Goal: Transaction & Acquisition: Purchase product/service

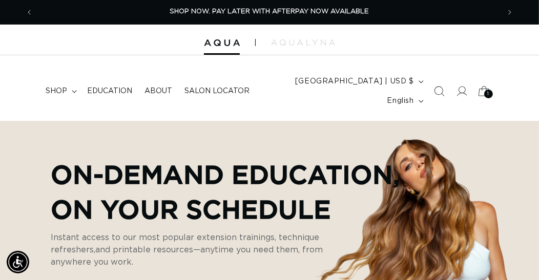
click at [479, 86] on icon at bounding box center [484, 91] width 24 height 24
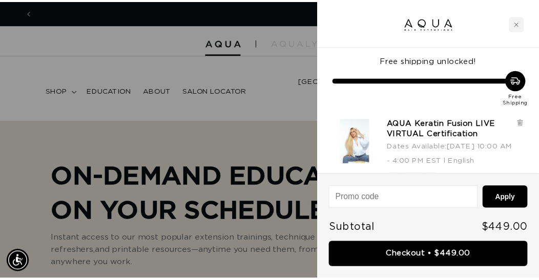
scroll to position [0, 950]
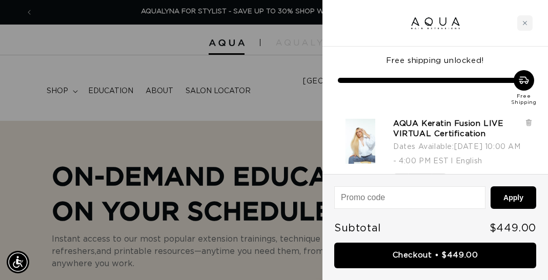
click at [525, 22] on icon "Close cart" at bounding box center [524, 22] width 5 height 5
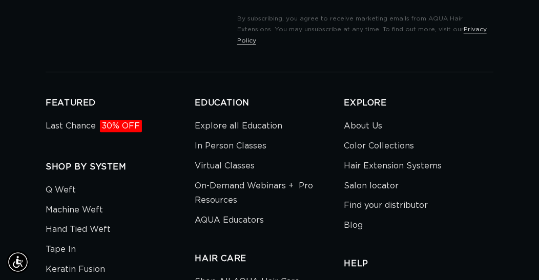
scroll to position [0, 932]
click at [236, 156] on link "Virtual Classes" at bounding box center [225, 166] width 60 height 20
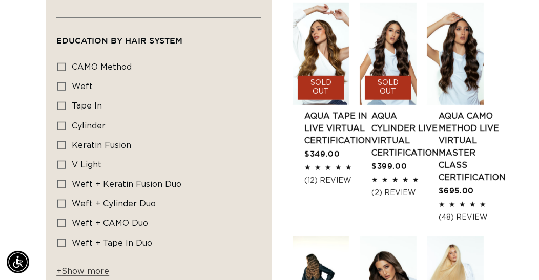
scroll to position [569, 0]
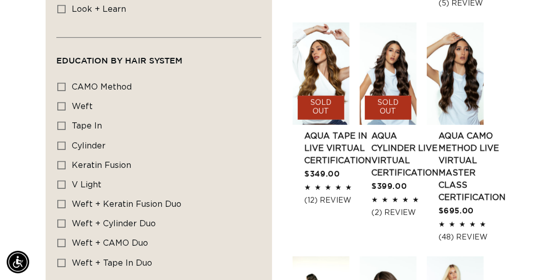
click at [57, 158] on div "Education By Hair system CAMO Method CAMO Method (1 product) Weft Weft (1 produ…" at bounding box center [158, 188] width 205 height 227
click at [64, 162] on icon at bounding box center [61, 165] width 8 height 8
click at [64, 162] on input "Keratin Fusion Keratin Fusion (1 product)" at bounding box center [61, 165] width 8 height 8
checkbox input "true"
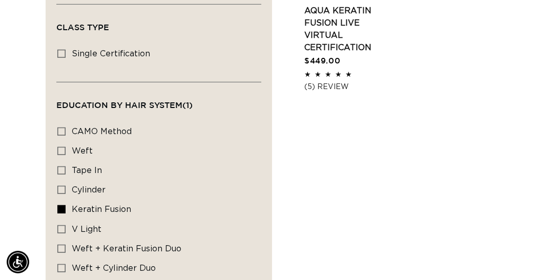
scroll to position [395, 0]
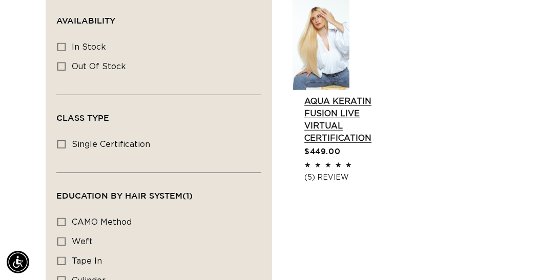
click at [326, 144] on link "AQUA Keratin Fusion LIVE VIRTUAL Certification" at bounding box center [337, 119] width 67 height 49
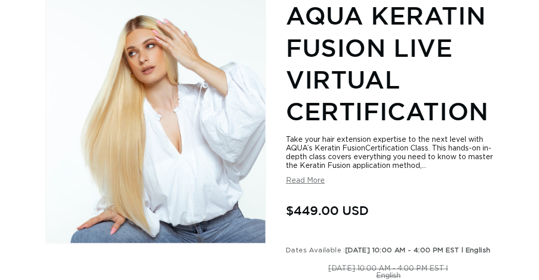
scroll to position [284, 0]
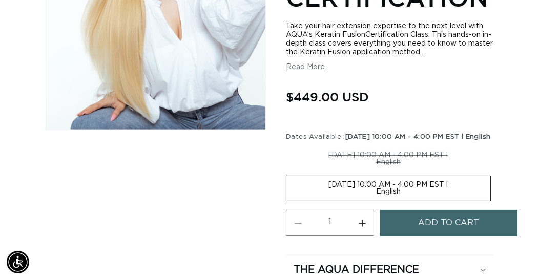
click at [380, 194] on label "[DATE] 10:00 AM - 4:00 PM EST l English Variant sold out or unavailable" at bounding box center [388, 189] width 205 height 26
click at [496, 145] on input "[DATE] 10:00 AM - 4:00 PM EST l English Variant sold out or unavailable" at bounding box center [496, 144] width 1 height 1
click at [398, 198] on label "[DATE] 10:00 AM - 4:00 PM EST l English Variant sold out or unavailable" at bounding box center [388, 189] width 205 height 26
click at [496, 145] on input "[DATE] 10:00 AM - 4:00 PM EST l English Variant sold out or unavailable" at bounding box center [496, 144] width 1 height 1
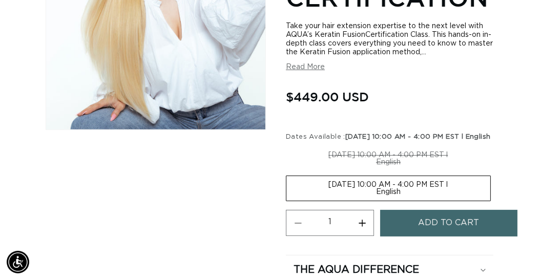
drag, startPoint x: 398, startPoint y: 198, endPoint x: 369, endPoint y: 194, distance: 29.4
click at [398, 198] on label "11-10-2025 10:00 AM - 4:00 PM EST l English Variant sold out or unavailable" at bounding box center [388, 189] width 205 height 26
click at [496, 145] on input "11-10-2025 10:00 AM - 4:00 PM EST l English Variant sold out or unavailable" at bounding box center [496, 144] width 1 height 1
click at [398, 198] on label "11-10-2025 10:00 AM - 4:00 PM EST l English Variant sold out or unavailable" at bounding box center [388, 189] width 205 height 26
click at [496, 145] on input "11-10-2025 10:00 AM - 4:00 PM EST l English Variant sold out or unavailable" at bounding box center [496, 144] width 1 height 1
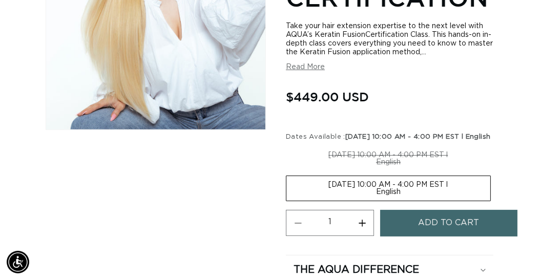
click at [332, 190] on label "11-10-2025 10:00 AM - 4:00 PM EST l English Variant sold out or unavailable" at bounding box center [388, 189] width 205 height 26
click at [496, 145] on input "11-10-2025 10:00 AM - 4:00 PM EST l English Variant sold out or unavailable" at bounding box center [496, 144] width 1 height 1
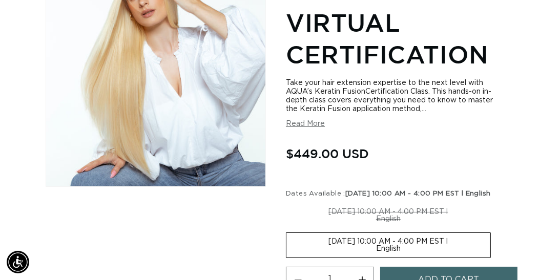
scroll to position [0, 0]
click at [319, 123] on button "Read More" at bounding box center [305, 124] width 39 height 9
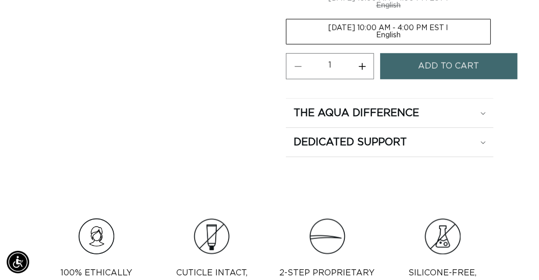
scroll to position [0, 932]
click at [395, 120] on h2 "The Aqua Difference" at bounding box center [355, 113] width 125 height 13
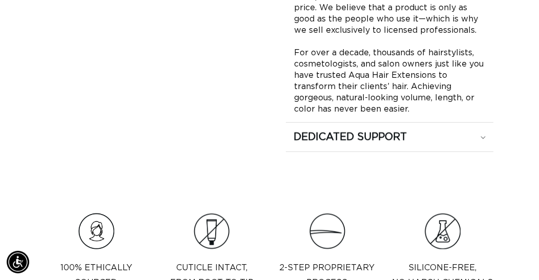
scroll to position [910, 0]
click at [409, 152] on summary "Dedicated Support" at bounding box center [389, 137] width 207 height 29
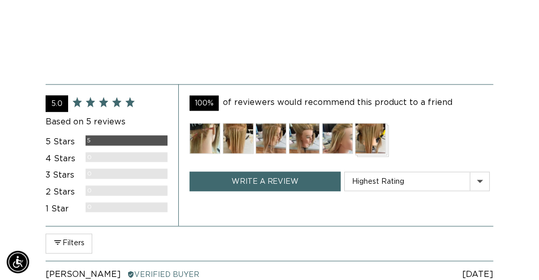
scroll to position [0, 0]
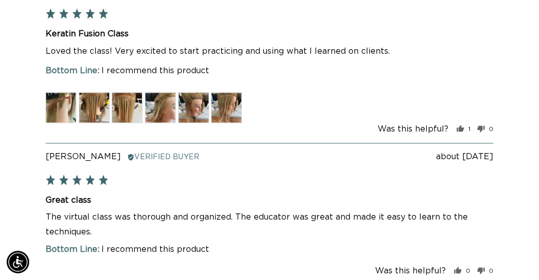
click at [70, 121] on img at bounding box center [61, 107] width 31 height 31
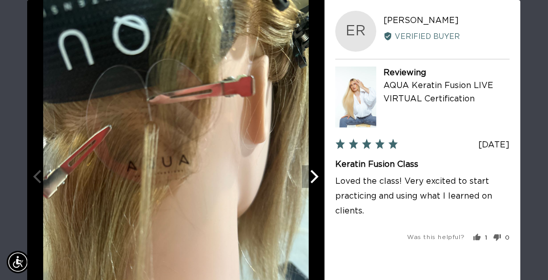
click at [316, 177] on icon "Next" at bounding box center [314, 176] width 8 height 13
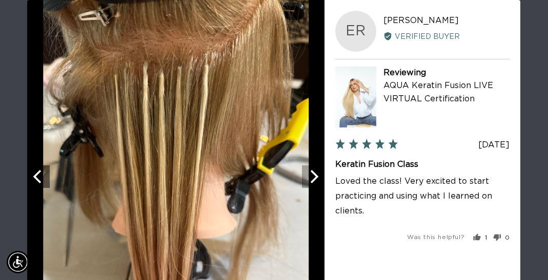
click at [316, 177] on icon "Next" at bounding box center [314, 176] width 8 height 13
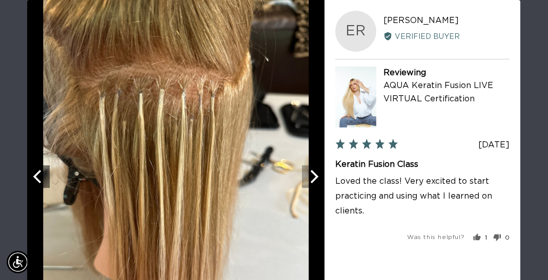
click at [316, 177] on icon "Next" at bounding box center [314, 176] width 8 height 13
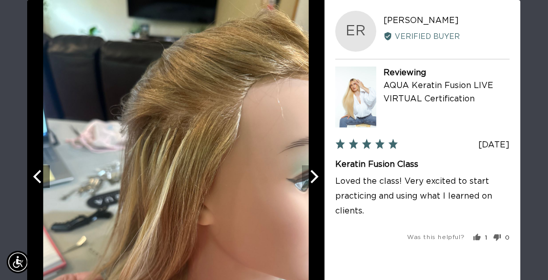
click at [316, 177] on icon "Next" at bounding box center [314, 176] width 8 height 13
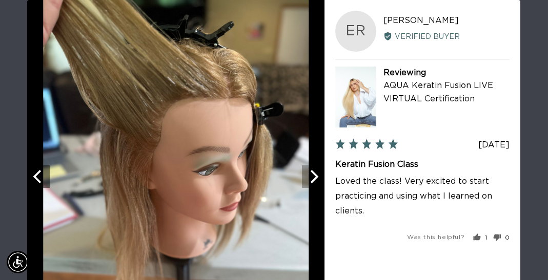
click at [316, 177] on icon "Next" at bounding box center [314, 176] width 8 height 13
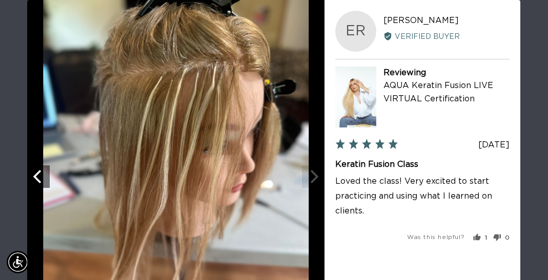
click at [316, 177] on div at bounding box center [175, 176] width 297 height 353
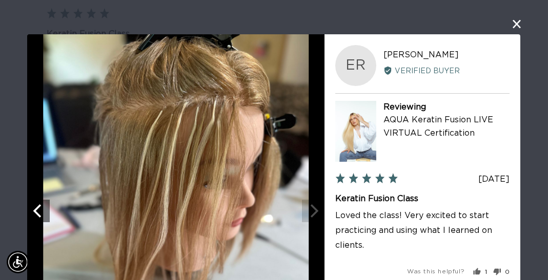
click at [511, 24] on button "close this modal window" at bounding box center [517, 24] width 12 height 12
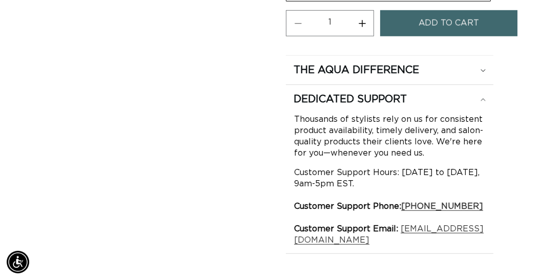
scroll to position [0, 932]
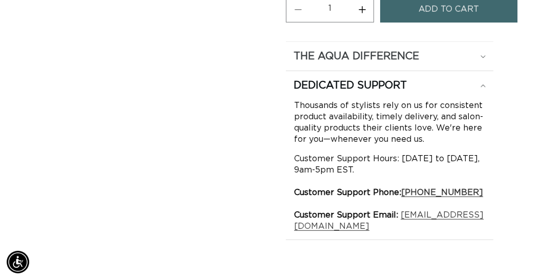
click at [312, 63] on h2 "The Aqua Difference" at bounding box center [355, 56] width 125 height 13
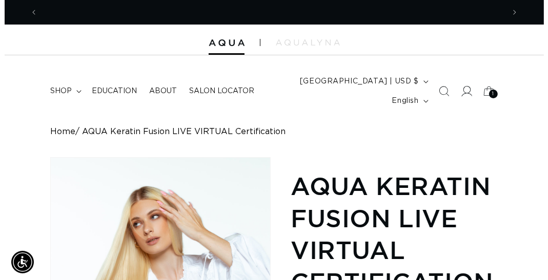
scroll to position [0, 0]
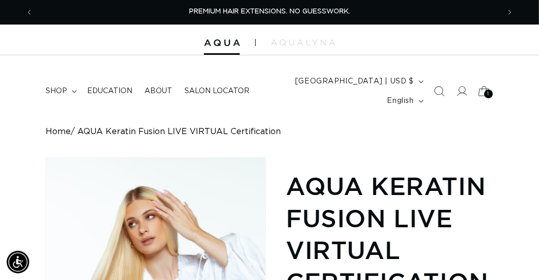
click at [482, 89] on icon at bounding box center [484, 91] width 24 height 24
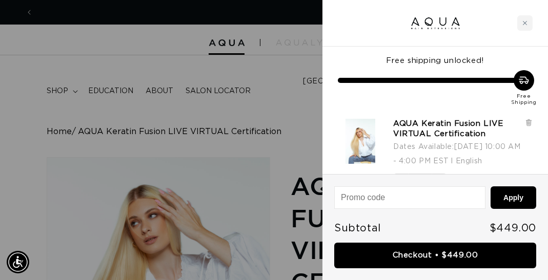
scroll to position [0, 475]
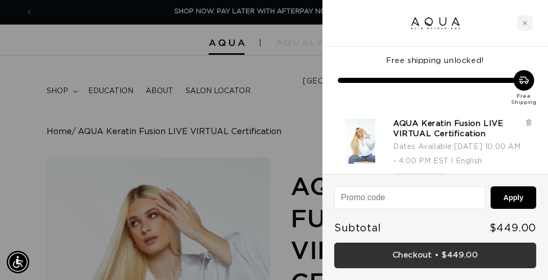
click at [478, 258] on link "Checkout • $449.00" at bounding box center [435, 256] width 202 height 26
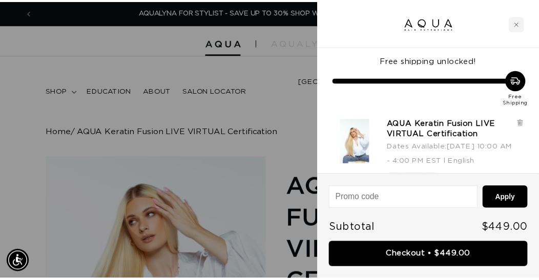
scroll to position [0, 0]
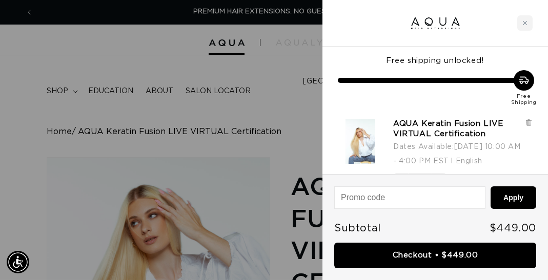
drag, startPoint x: 531, startPoint y: 25, endPoint x: 529, endPoint y: 65, distance: 40.0
click at [531, 25] on div "Close cart" at bounding box center [524, 22] width 15 height 15
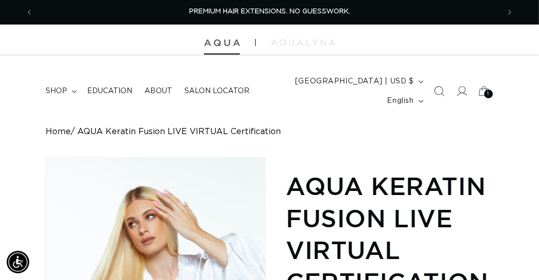
click at [218, 40] on img at bounding box center [222, 42] width 36 height 7
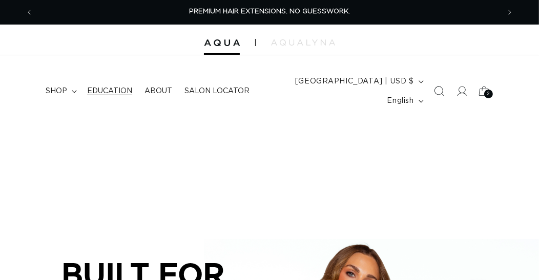
click at [97, 90] on span "Education" at bounding box center [109, 91] width 45 height 9
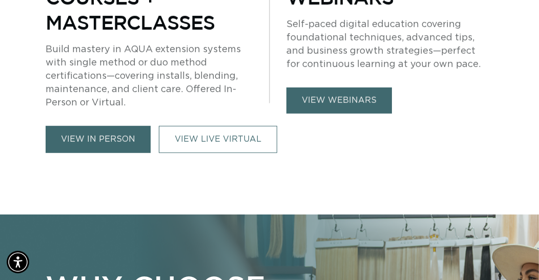
scroll to position [0, 466]
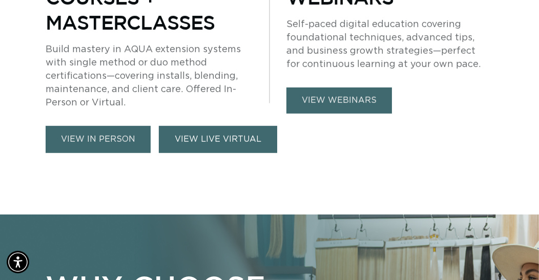
click at [179, 129] on link "VIEW LIVE VIRTUAL" at bounding box center [218, 139] width 118 height 27
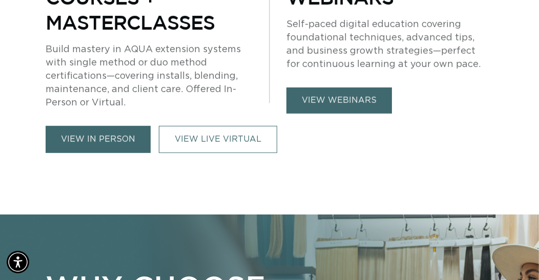
scroll to position [0, 932]
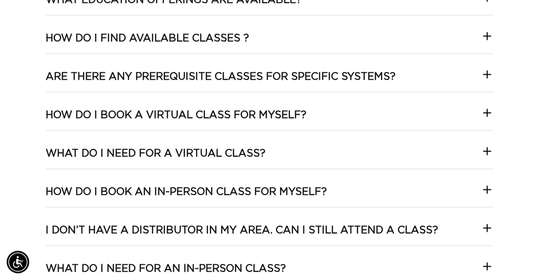
scroll to position [1700, 0]
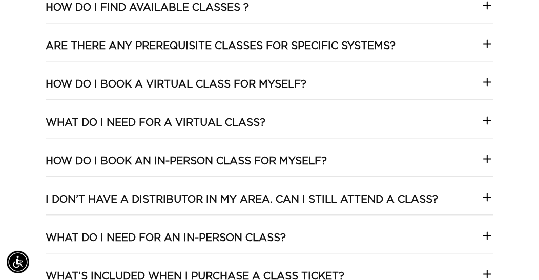
click at [354, 78] on summary "How do I book a Virtual class for myself?" at bounding box center [270, 89] width 448 height 22
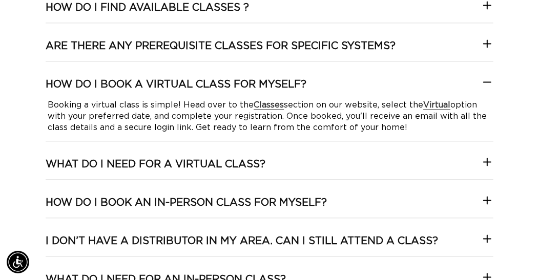
scroll to position [0, 0]
click at [354, 78] on summary "How do I book a Virtual class for myself?" at bounding box center [270, 89] width 448 height 22
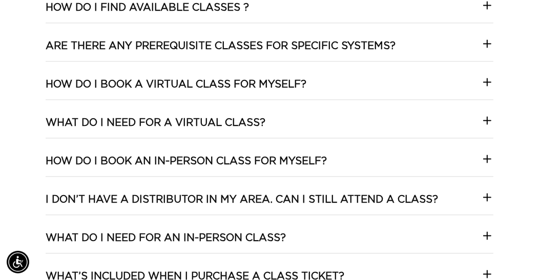
scroll to position [0, 466]
click at [301, 116] on summary "What do I need for a virtual class?" at bounding box center [270, 127] width 448 height 22
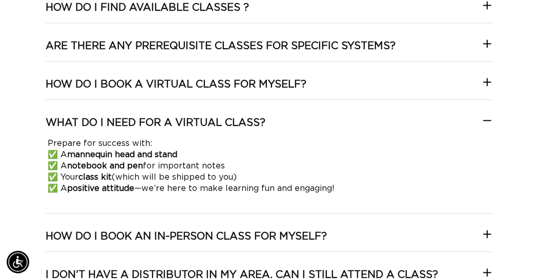
click at [273, 116] on summary "What do I need for a virtual class?" at bounding box center [270, 127] width 448 height 22
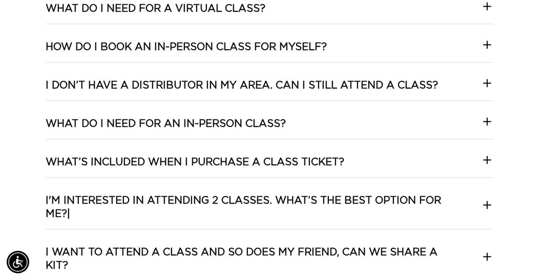
scroll to position [0, 932]
click at [285, 156] on h3 "What’s included when I purchase a class ticket?" at bounding box center [195, 162] width 299 height 13
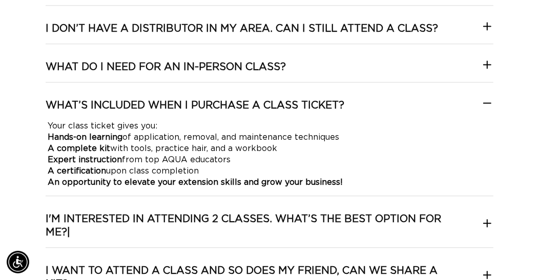
scroll to position [0, 466]
click at [292, 120] on p "Your class ticket gives you: Hands-on learning of application, removal, and mai…" at bounding box center [270, 154] width 444 height 68
click at [292, 99] on h3 "What’s included when I purchase a class ticket?" at bounding box center [195, 105] width 299 height 13
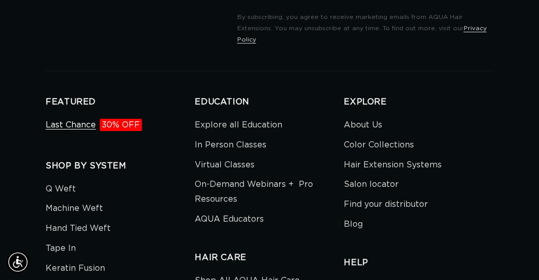
scroll to position [0, 0]
click at [112, 129] on span "30% OFF" at bounding box center [121, 125] width 42 height 12
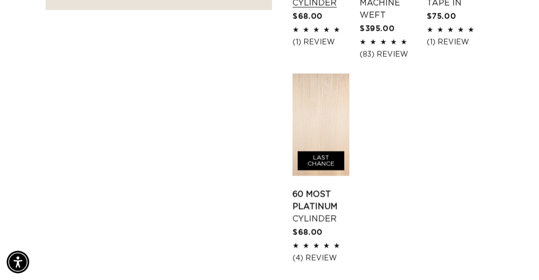
scroll to position [1537, 0]
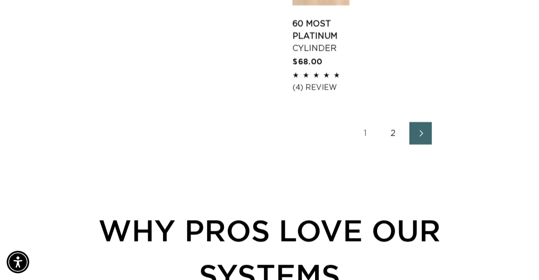
click at [394, 132] on link "2" at bounding box center [393, 133] width 23 height 23
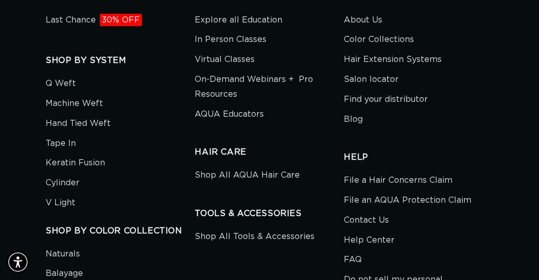
scroll to position [0, 466]
click at [92, 153] on link "Keratin Fusion" at bounding box center [75, 163] width 59 height 20
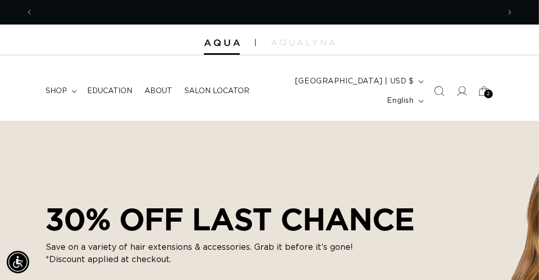
scroll to position [0, 466]
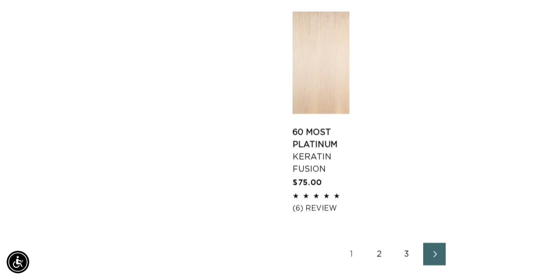
scroll to position [1537, 0]
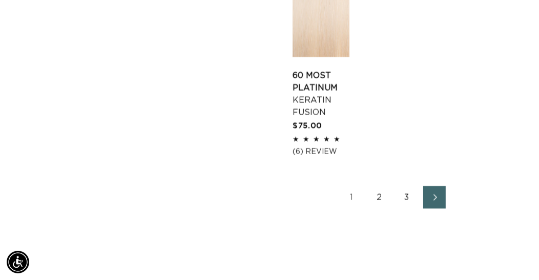
click at [380, 198] on link "2" at bounding box center [379, 197] width 23 height 23
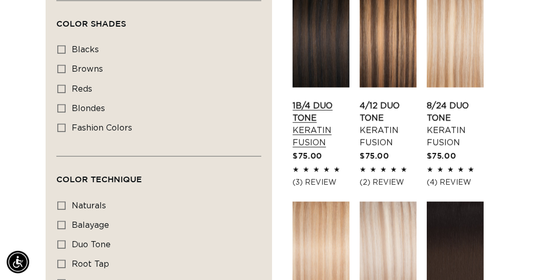
scroll to position [0, 932]
click at [363, 100] on link "4/12 Duo Tone Keratin Fusion" at bounding box center [388, 124] width 57 height 49
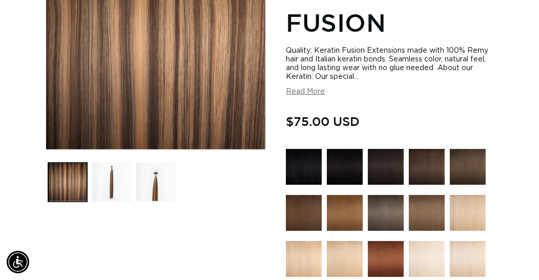
scroll to position [0, 466]
click at [118, 185] on button "Load image 2 in gallery view" at bounding box center [111, 182] width 39 height 39
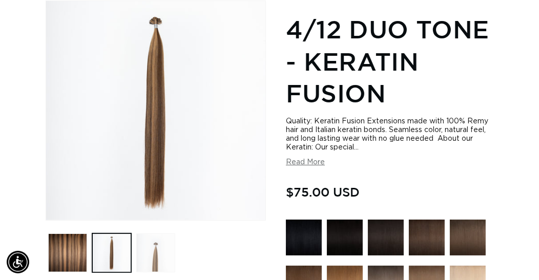
scroll to position [0, 932]
click at [158, 245] on button "Load image 3 in gallery view" at bounding box center [155, 253] width 39 height 39
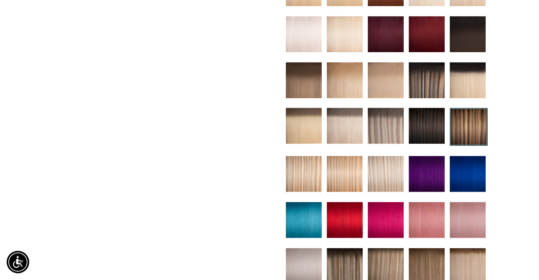
click at [423, 176] on img at bounding box center [427, 174] width 36 height 36
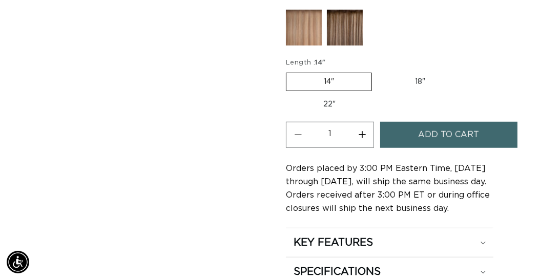
click at [324, 73] on label "14" Variant sold out or unavailable" at bounding box center [329, 82] width 86 height 18
click at [289, 71] on input "14" Variant sold out or unavailable" at bounding box center [288, 71] width 1 height 1
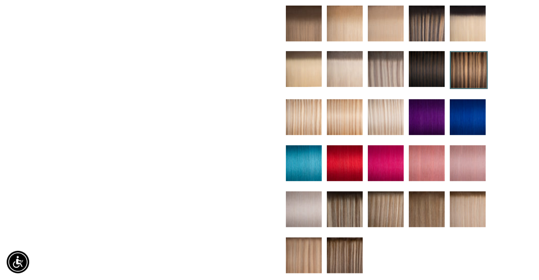
scroll to position [0, 0]
click at [430, 122] on img at bounding box center [427, 117] width 36 height 36
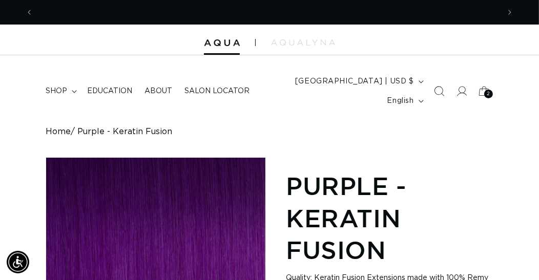
scroll to position [0, 932]
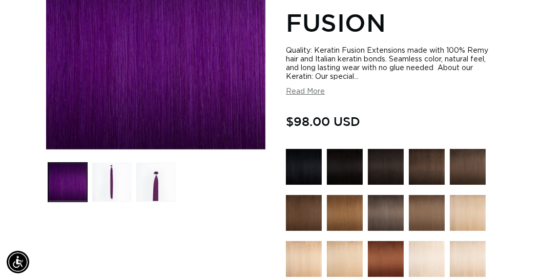
scroll to position [0, 932]
click at [315, 92] on button "Read More" at bounding box center [305, 92] width 39 height 9
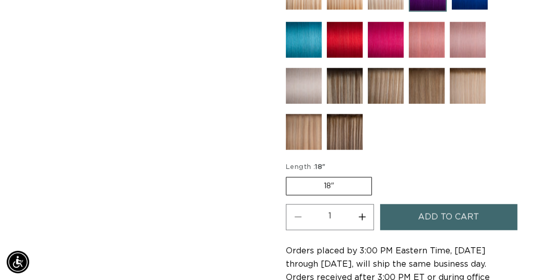
drag, startPoint x: 477, startPoint y: 44, endPoint x: 471, endPoint y: 56, distance: 14.2
click at [477, 44] on img at bounding box center [468, 40] width 36 height 36
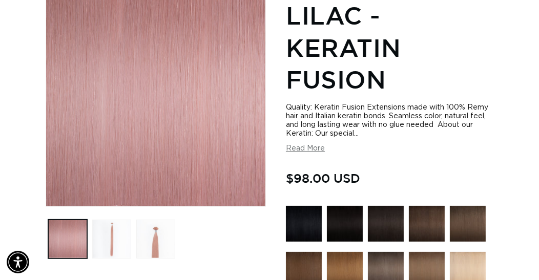
scroll to position [171, 0]
click at [161, 225] on button "Load image 3 in gallery view" at bounding box center [155, 239] width 39 height 39
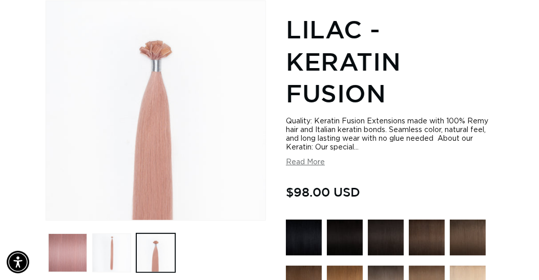
scroll to position [0, 0]
click at [295, 161] on button "Read More" at bounding box center [305, 162] width 39 height 9
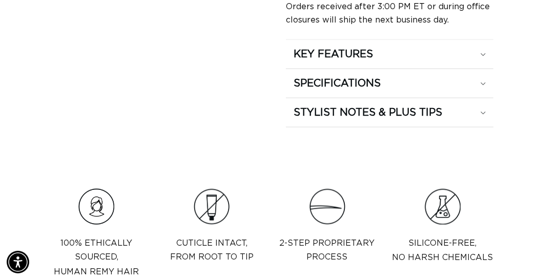
scroll to position [0, 932]
click at [315, 54] on h2 "KEY FEATURES" at bounding box center [332, 54] width 79 height 13
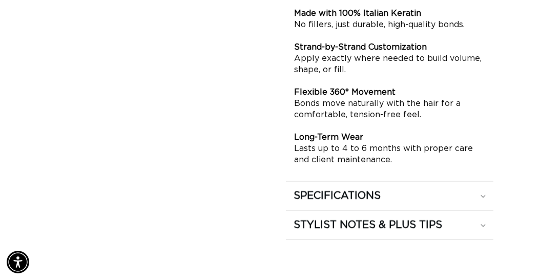
scroll to position [0, 466]
click at [320, 198] on h2 "SPECIFICATIONS" at bounding box center [336, 196] width 87 height 13
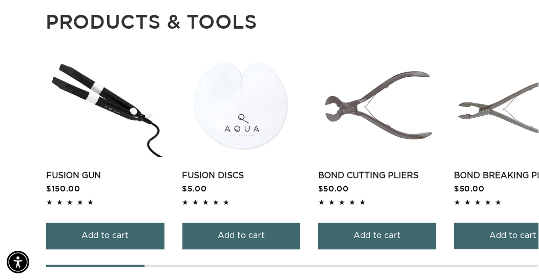
scroll to position [0, 0]
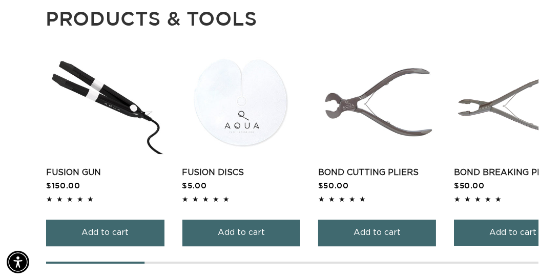
drag, startPoint x: 136, startPoint y: 267, endPoint x: 178, endPoint y: 268, distance: 42.0
click at [178, 264] on div at bounding box center [292, 263] width 492 height 2
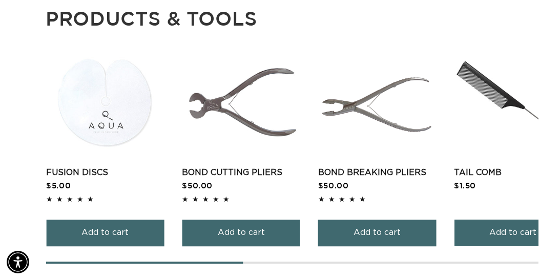
drag, startPoint x: 214, startPoint y: 266, endPoint x: 325, endPoint y: 266, distance: 111.1
click at [329, 263] on div "Fusion Gun Fusion Gun $150.00 5.0 / 5.0 Add to cart" at bounding box center [292, 158] width 492 height 212
drag, startPoint x: 325, startPoint y: 266, endPoint x: 252, endPoint y: 266, distance: 72.7
click at [252, 264] on div at bounding box center [292, 263] width 492 height 2
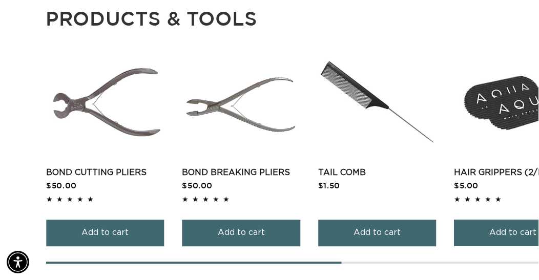
click at [350, 264] on div at bounding box center [292, 263] width 492 height 2
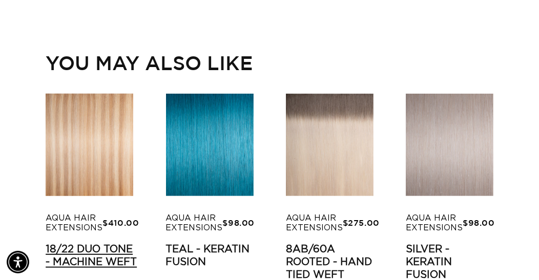
click at [73, 243] on link "18/22 Duo Tone - Machine Weft" at bounding box center [92, 256] width 93 height 26
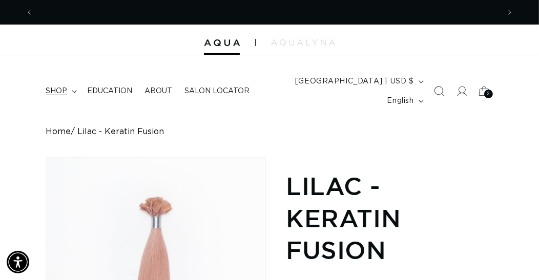
scroll to position [0, 932]
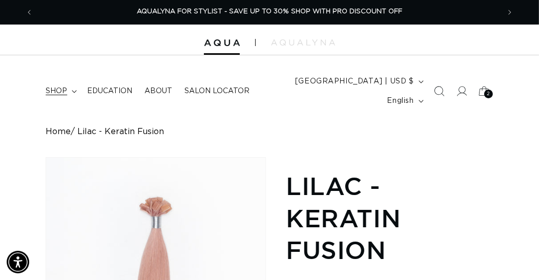
click at [73, 91] on icon at bounding box center [74, 91] width 5 height 3
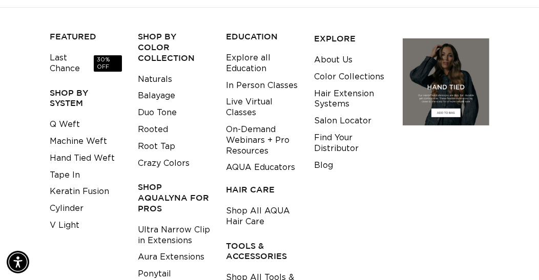
scroll to position [0, 0]
click at [101, 142] on link "Machine Weft" at bounding box center [78, 141] width 57 height 17
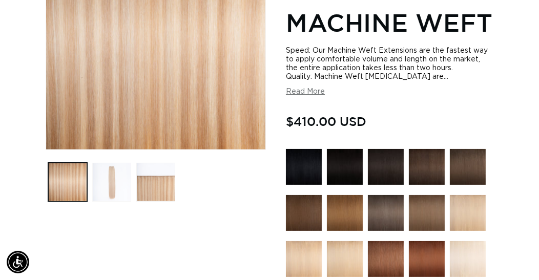
click at [113, 174] on button "Load image 2 in gallery view" at bounding box center [111, 182] width 39 height 39
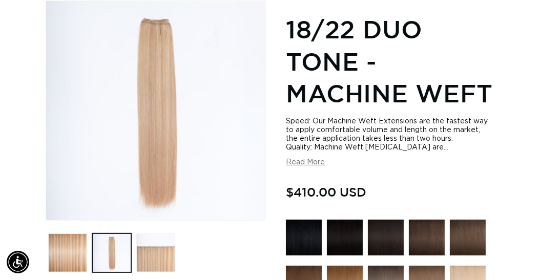
scroll to position [0, 466]
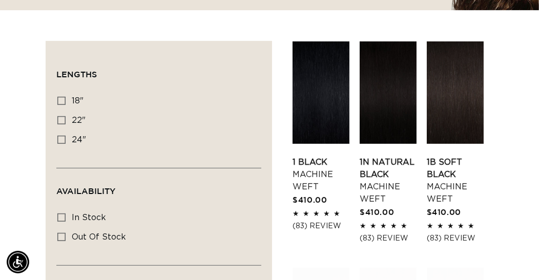
scroll to position [0, 932]
click at [322, 156] on link "1 Black Machine Weft" at bounding box center [320, 174] width 57 height 37
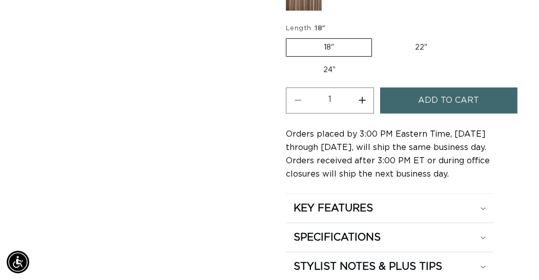
scroll to position [0, 932]
click at [431, 114] on span "Add to cart" at bounding box center [448, 101] width 61 height 26
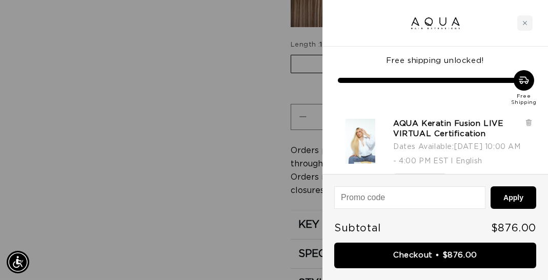
scroll to position [0, 0]
drag, startPoint x: 443, startPoint y: 256, endPoint x: 437, endPoint y: 257, distance: 5.1
click at [443, 256] on link "Checkout • $876.00" at bounding box center [435, 256] width 202 height 26
click at [523, 28] on div "Close cart" at bounding box center [524, 22] width 15 height 15
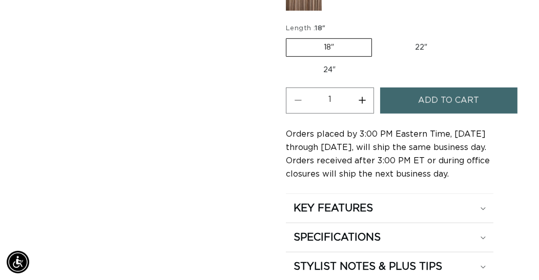
scroll to position [0, 0]
click at [433, 56] on label "22" Variant sold out or unavailable" at bounding box center [420, 47] width 87 height 17
click at [377, 37] on input "22" Variant sold out or unavailable" at bounding box center [377, 36] width 1 height 1
radio input "true"
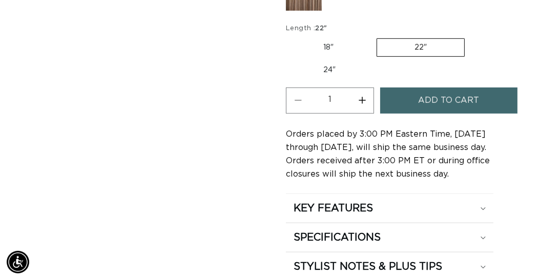
scroll to position [0, 466]
click at [459, 114] on span "Add to cart" at bounding box center [448, 101] width 61 height 26
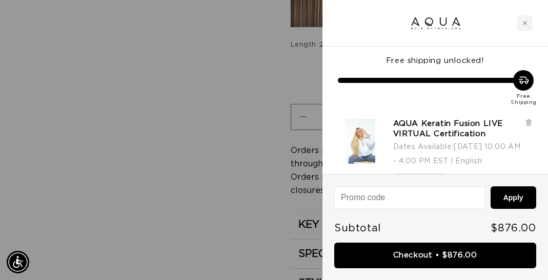
scroll to position [0, 475]
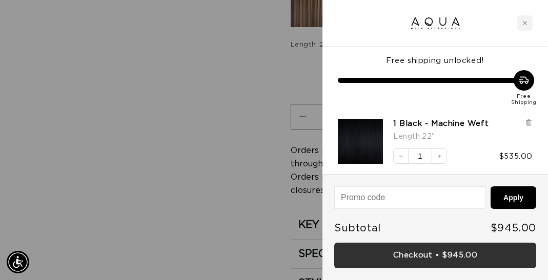
click at [415, 257] on link "Checkout • $945.00" at bounding box center [435, 256] width 202 height 26
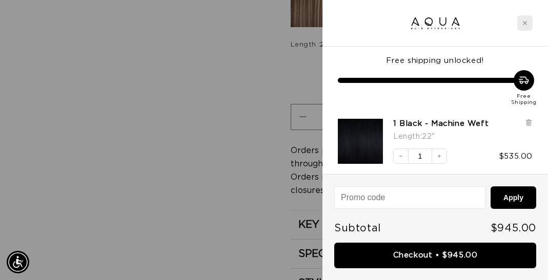
click at [524, 22] on icon "Close cart" at bounding box center [524, 22] width 5 height 5
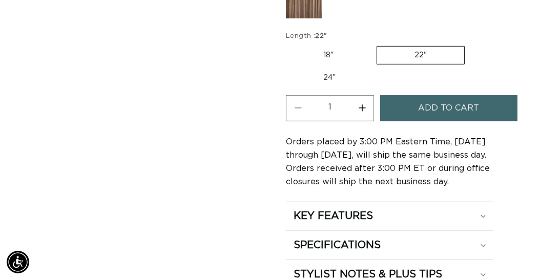
scroll to position [740, 0]
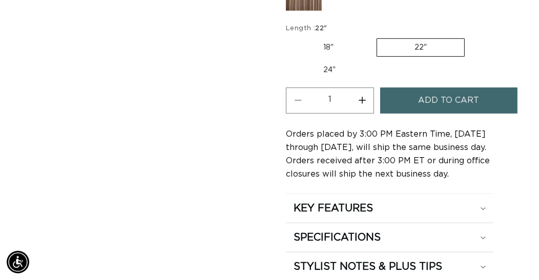
drag, startPoint x: 324, startPoint y: 101, endPoint x: 332, endPoint y: 101, distance: 8.2
click at [324, 79] on label "24" Variant sold out or unavailable" at bounding box center [329, 69] width 87 height 17
click at [470, 37] on input "24" Variant sold out or unavailable" at bounding box center [470, 36] width 1 height 1
radio input "true"
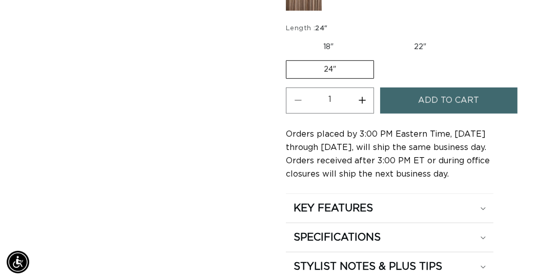
click at [455, 114] on span "Add to cart" at bounding box center [448, 101] width 61 height 26
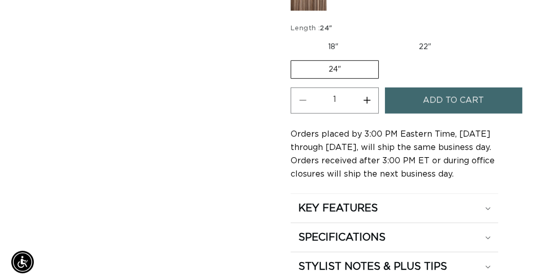
scroll to position [723, 0]
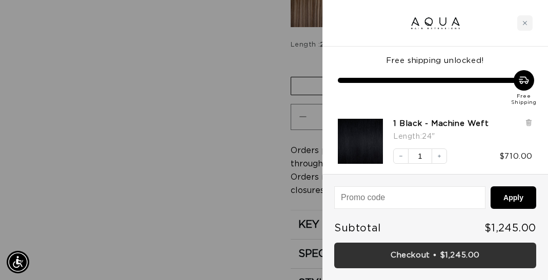
click at [463, 254] on link "Checkout • $1,245.00" at bounding box center [435, 256] width 202 height 26
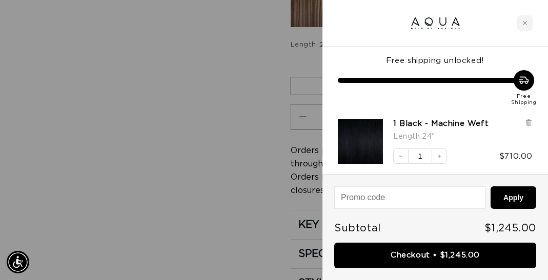
scroll to position [0, 475]
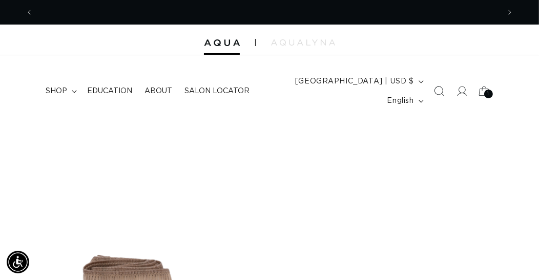
scroll to position [0, 932]
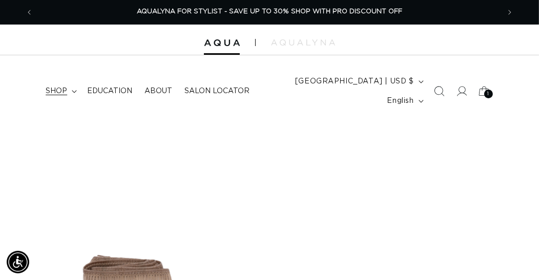
click at [74, 92] on icon at bounding box center [74, 92] width 5 height 3
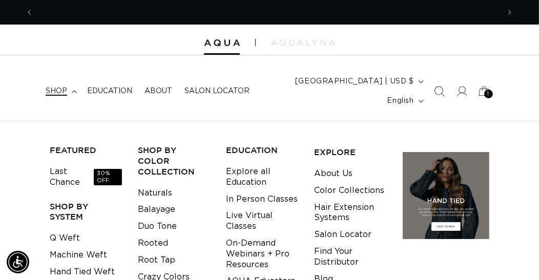
scroll to position [0, 466]
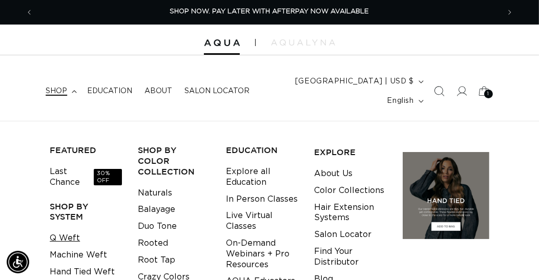
click at [72, 238] on link "Q Weft" at bounding box center [65, 238] width 30 height 17
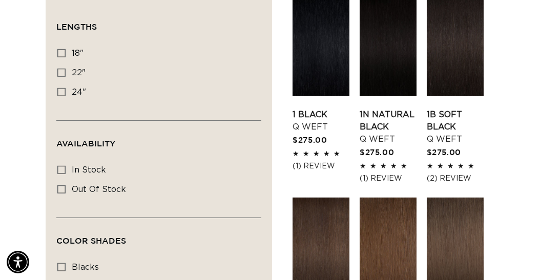
scroll to position [284, 0]
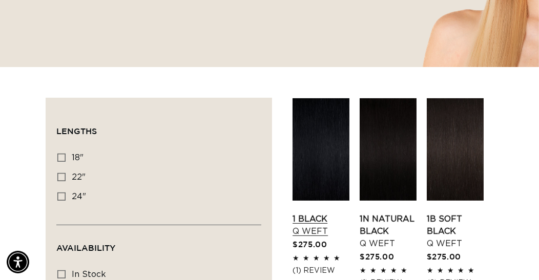
click at [313, 213] on link "1 Black Q Weft" at bounding box center [320, 225] width 57 height 25
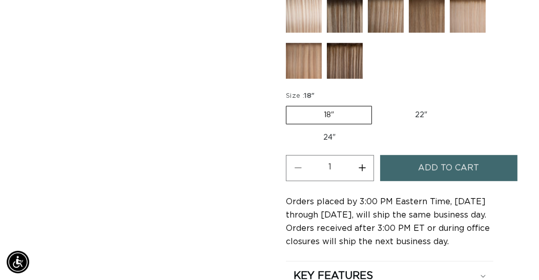
scroll to position [0, 950]
click at [467, 160] on span "Add to cart" at bounding box center [448, 168] width 61 height 26
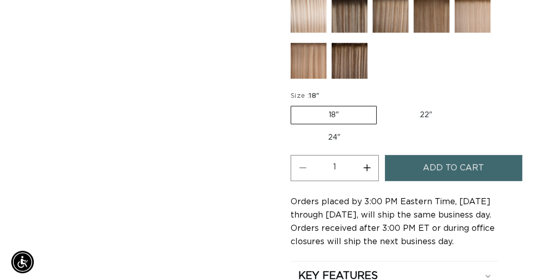
scroll to position [609, 0]
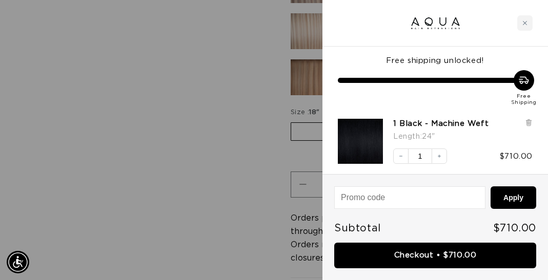
click at [473, 257] on link "Checkout • $710.00" at bounding box center [435, 256] width 202 height 26
click at [529, 25] on div "Close cart" at bounding box center [524, 22] width 15 height 15
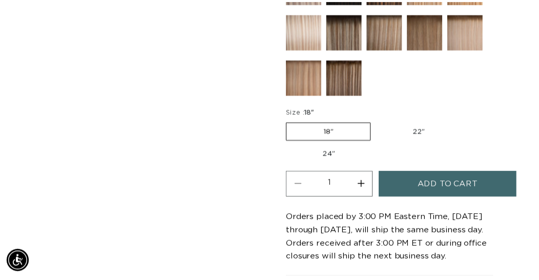
scroll to position [0, 466]
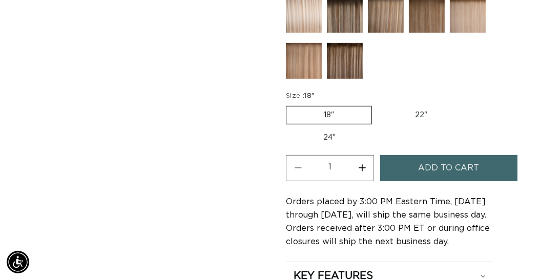
click at [417, 110] on label "22" Variant sold out or unavailable" at bounding box center [420, 115] width 87 height 17
click at [377, 104] on input "22" Variant sold out or unavailable" at bounding box center [377, 104] width 1 height 1
radio input "true"
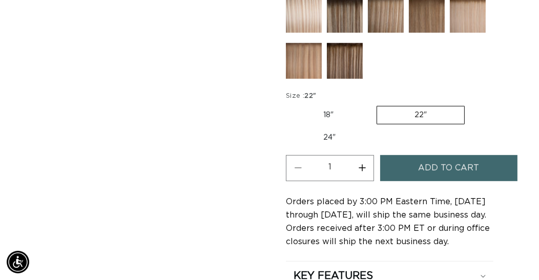
click at [460, 167] on span "Add to cart" at bounding box center [448, 168] width 61 height 26
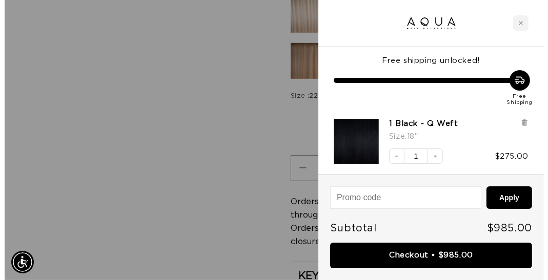
scroll to position [0, 950]
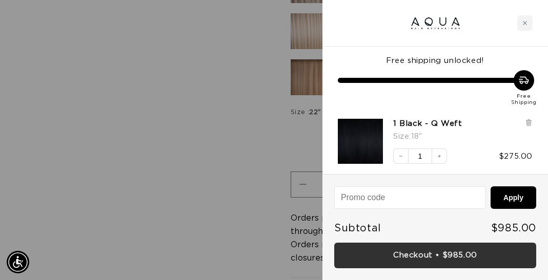
click at [474, 254] on link "Checkout • $985.00" at bounding box center [435, 256] width 202 height 26
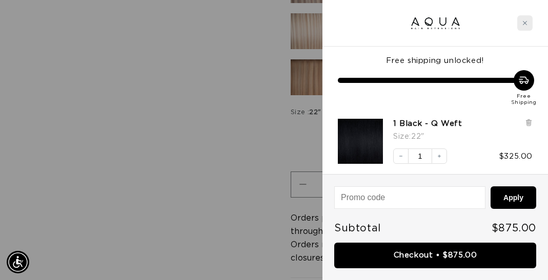
scroll to position [0, 475]
click at [529, 20] on div "Close cart" at bounding box center [524, 22] width 15 height 15
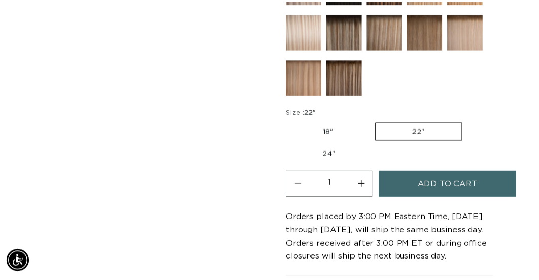
scroll to position [0, 466]
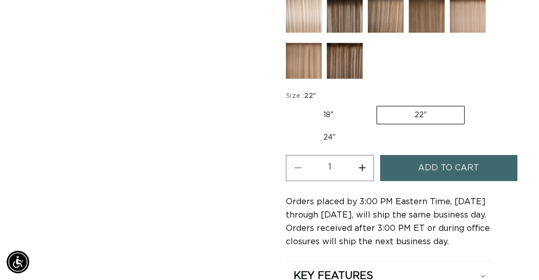
click at [329, 133] on label "24" Variant sold out or unavailable" at bounding box center [329, 137] width 87 height 17
click at [470, 104] on input "24" Variant sold out or unavailable" at bounding box center [470, 104] width 1 height 1
radio input "true"
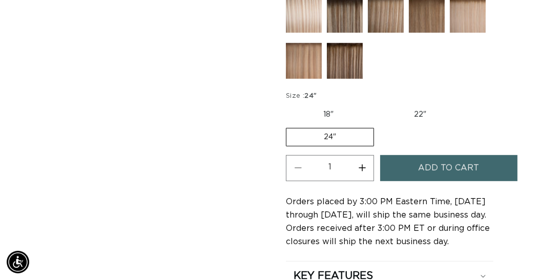
scroll to position [0, 932]
click at [447, 169] on span "Add to cart" at bounding box center [448, 168] width 61 height 26
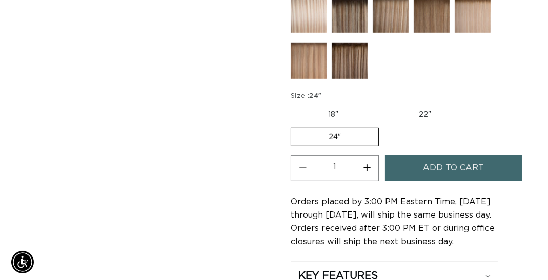
scroll to position [0, 950]
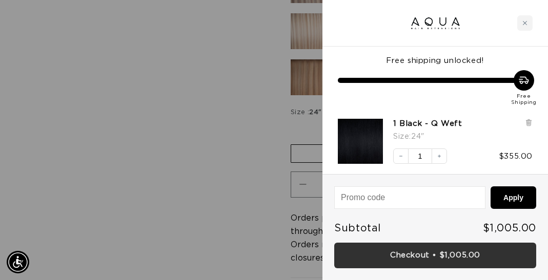
click at [452, 257] on link "Checkout • $1,005.00" at bounding box center [435, 256] width 202 height 26
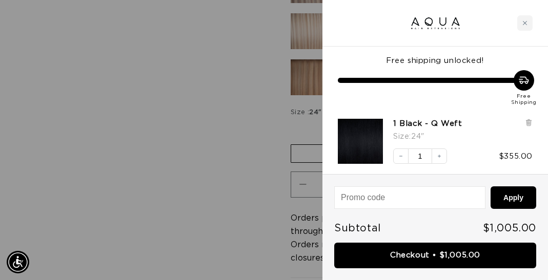
scroll to position [0, 0]
click at [527, 26] on div "Close cart" at bounding box center [524, 22] width 15 height 15
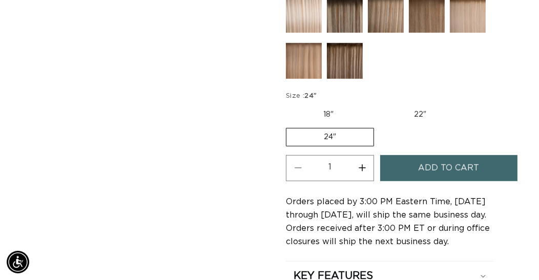
scroll to position [0, 466]
click at [428, 106] on label "22" Variant sold out or unavailable" at bounding box center [419, 114] width 87 height 17
click at [376, 104] on input "22" Variant sold out or unavailable" at bounding box center [376, 104] width 1 height 1
radio input "true"
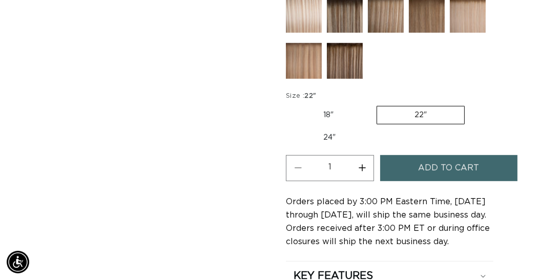
click at [445, 167] on span "Add to cart" at bounding box center [448, 168] width 61 height 26
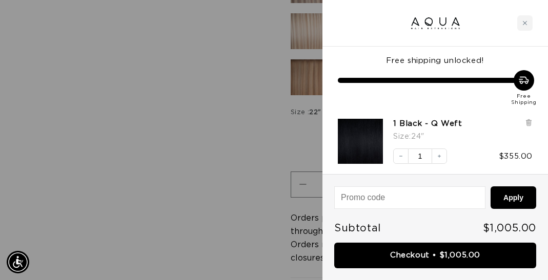
scroll to position [0, 475]
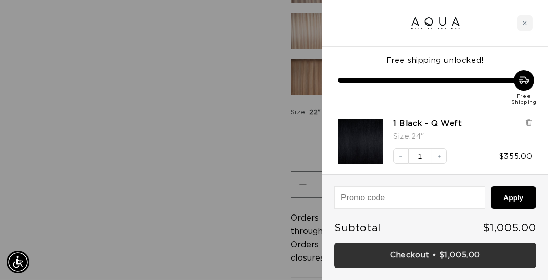
click at [446, 256] on link "Checkout • $1,005.00" at bounding box center [435, 256] width 202 height 26
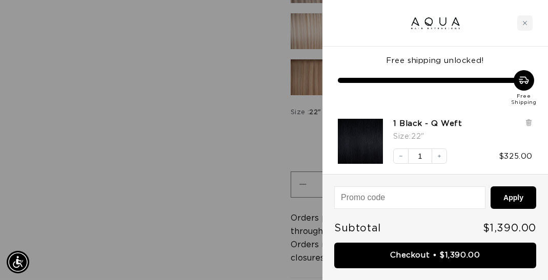
scroll to position [0, 0]
click at [523, 25] on icon "Close cart" at bounding box center [524, 22] width 5 height 5
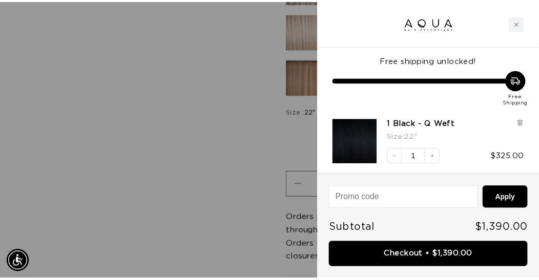
scroll to position [626, 0]
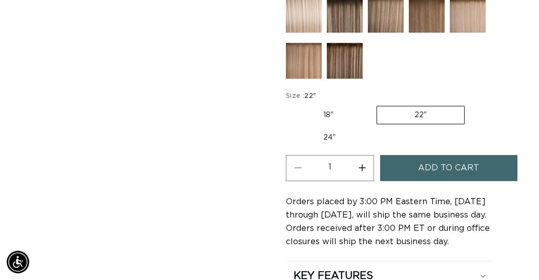
click at [333, 112] on label "18" Variant sold out or unavailable" at bounding box center [328, 115] width 85 height 17
click at [289, 104] on input "18" Variant sold out or unavailable" at bounding box center [288, 104] width 1 height 1
radio input "true"
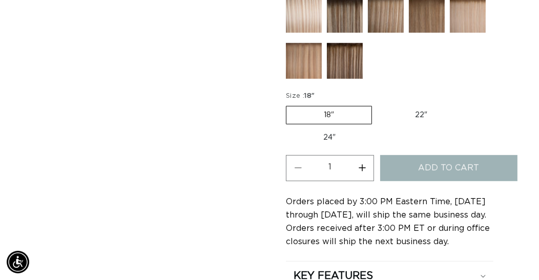
scroll to position [0, 466]
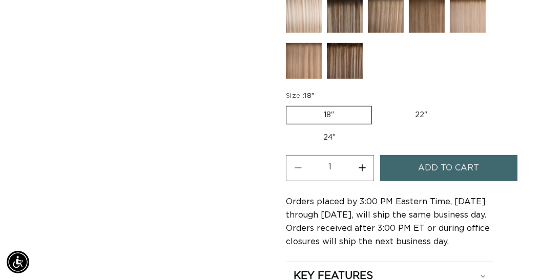
click at [469, 167] on span "Add to cart" at bounding box center [448, 168] width 61 height 26
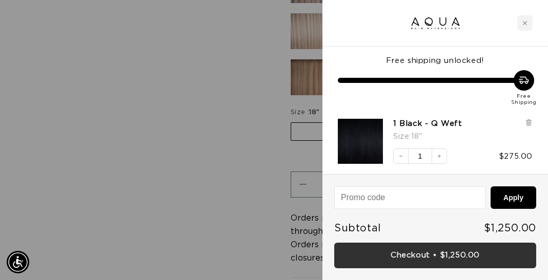
scroll to position [0, 950]
click at [450, 256] on link "Checkout • $1,250.00" at bounding box center [435, 256] width 202 height 26
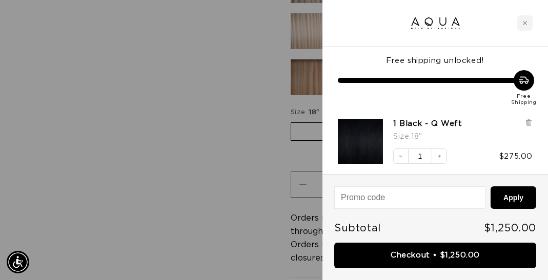
scroll to position [0, 475]
click at [517, 27] on div "Close cart" at bounding box center [524, 22] width 15 height 15
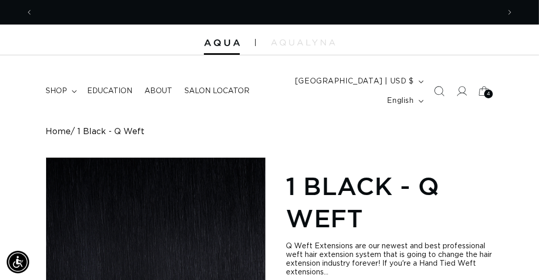
scroll to position [0, 932]
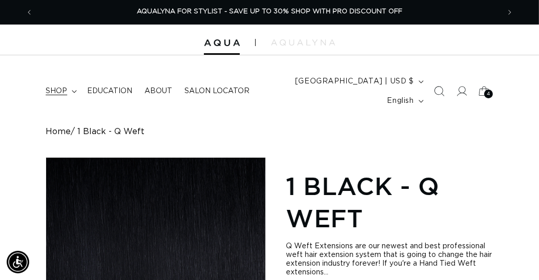
click at [73, 92] on icon at bounding box center [74, 91] width 5 height 3
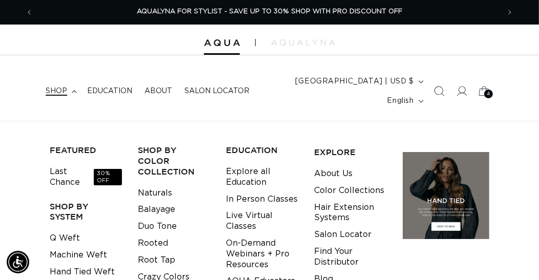
scroll to position [57, 0]
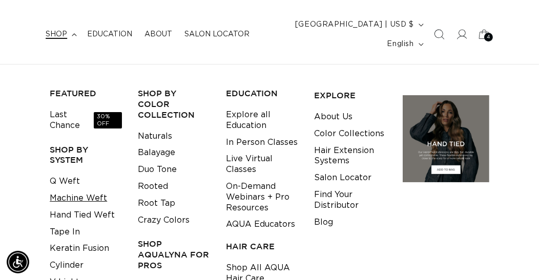
click at [100, 199] on link "Machine Weft" at bounding box center [78, 198] width 57 height 17
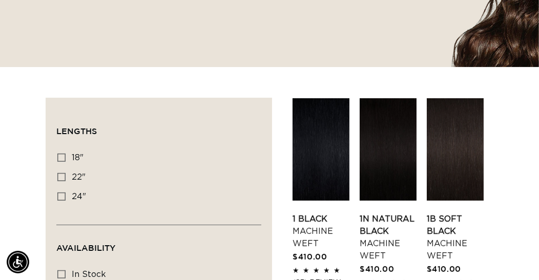
scroll to position [398, 0]
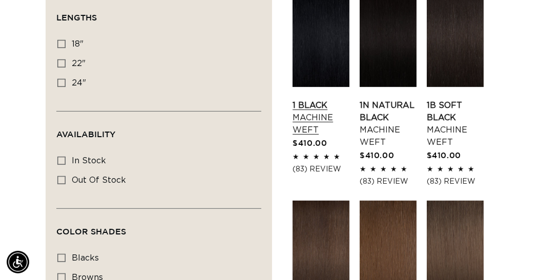
click at [320, 99] on link "1 Black Machine Weft" at bounding box center [320, 117] width 57 height 37
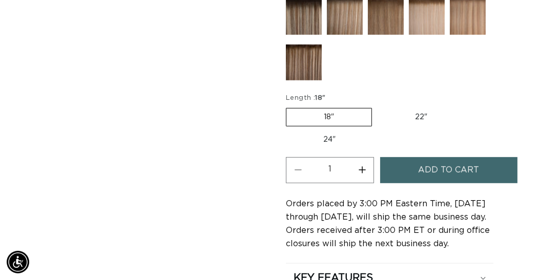
scroll to position [0, 932]
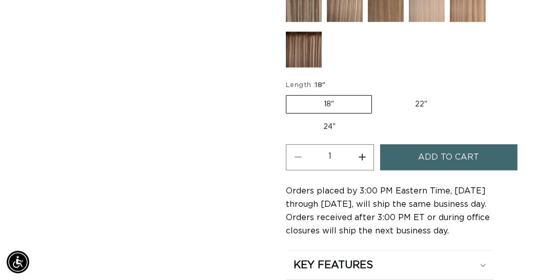
click at [445, 171] on span "Add to cart" at bounding box center [448, 157] width 61 height 26
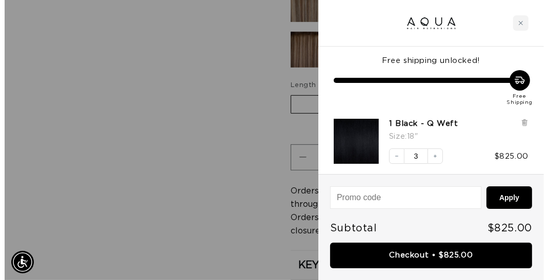
scroll to position [0, 950]
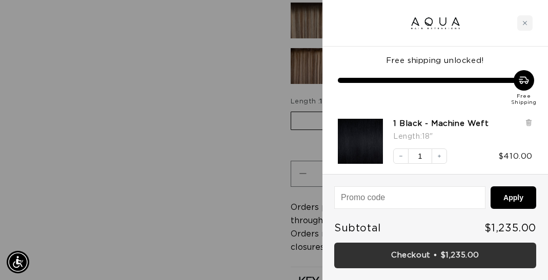
drag, startPoint x: 443, startPoint y: 257, endPoint x: 498, endPoint y: 254, distance: 55.9
click at [442, 257] on link "Checkout • $1,235.00" at bounding box center [435, 256] width 202 height 26
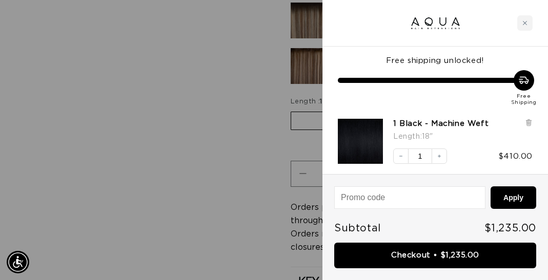
scroll to position [0, 475]
click at [523, 27] on div "Close cart" at bounding box center [524, 22] width 15 height 15
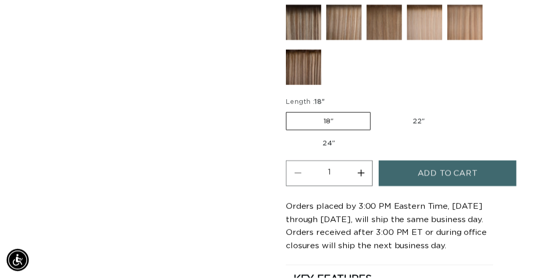
scroll to position [0, 932]
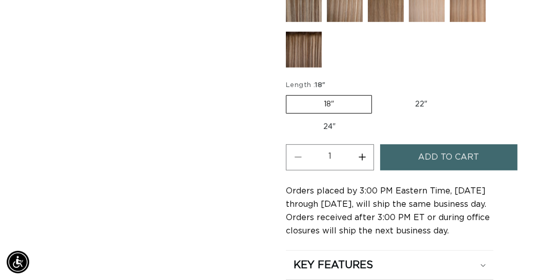
click at [427, 113] on label "22" Variant sold out or unavailable" at bounding box center [420, 104] width 87 height 17
click at [377, 94] on input "22" Variant sold out or unavailable" at bounding box center [377, 93] width 1 height 1
radio input "true"
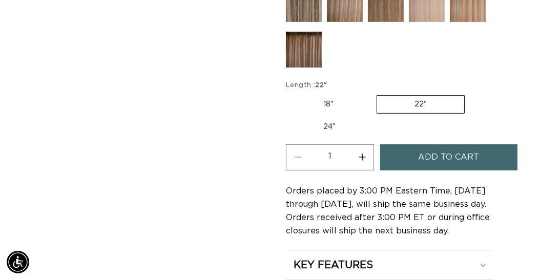
click at [450, 171] on span "Add to cart" at bounding box center [448, 157] width 61 height 26
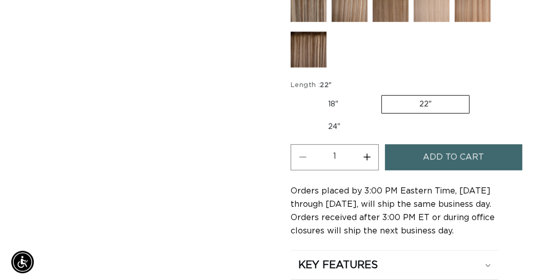
scroll to position [666, 0]
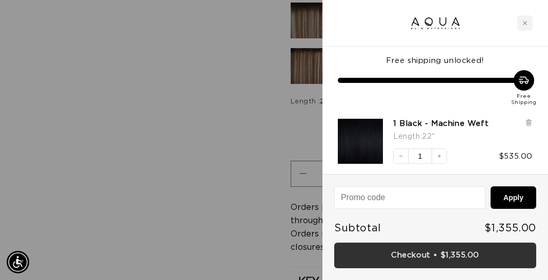
click at [472, 257] on link "Checkout • $1,355.00" at bounding box center [435, 256] width 202 height 26
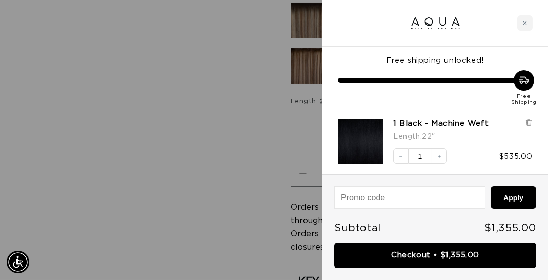
scroll to position [0, 950]
click at [524, 22] on icon "Close cart" at bounding box center [524, 22] width 5 height 5
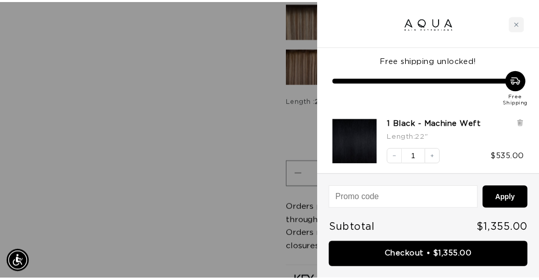
scroll to position [0, 932]
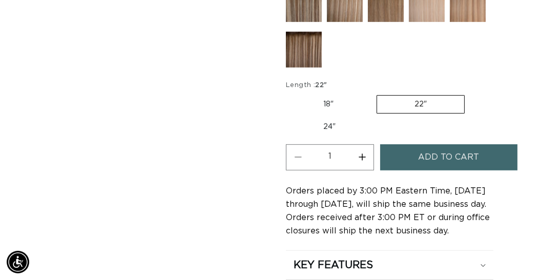
click at [324, 136] on label "24" Variant sold out or unavailable" at bounding box center [329, 126] width 87 height 17
click at [470, 94] on input "24" Variant sold out or unavailable" at bounding box center [470, 93] width 1 height 1
radio input "true"
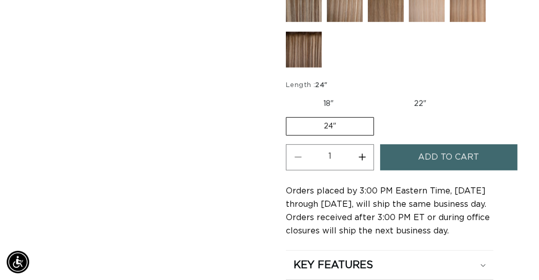
click at [449, 171] on span "Add to cart" at bounding box center [448, 157] width 61 height 26
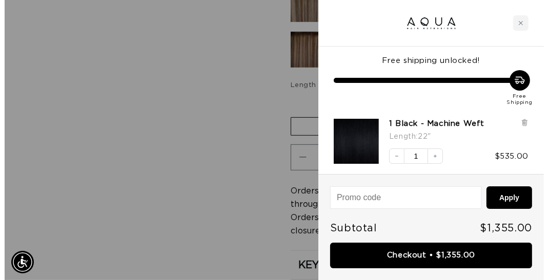
scroll to position [666, 0]
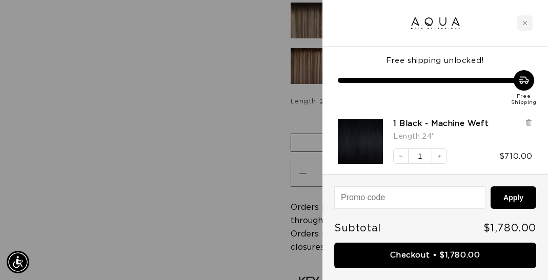
click at [429, 252] on link "Checkout • $1,780.00" at bounding box center [435, 256] width 202 height 26
click at [524, 27] on div "Close cart" at bounding box center [524, 22] width 15 height 15
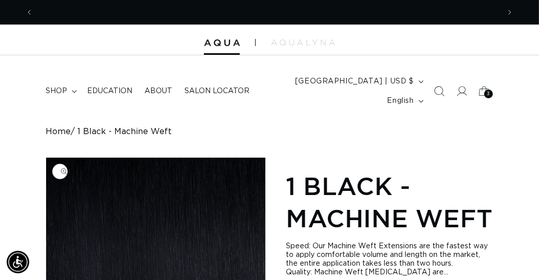
scroll to position [0, 466]
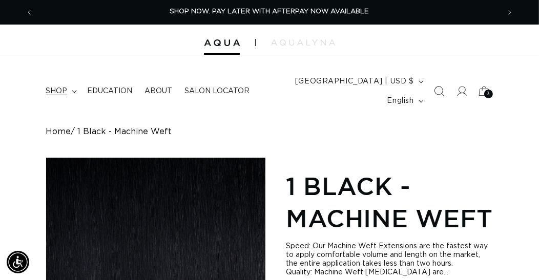
click at [76, 90] on icon at bounding box center [74, 91] width 5 height 3
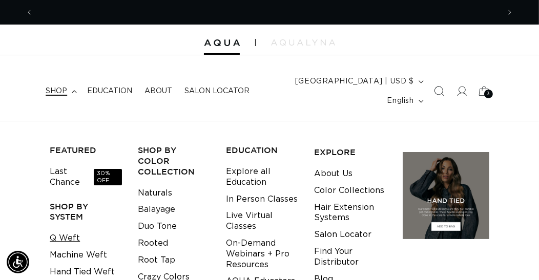
click at [69, 239] on link "Q Weft" at bounding box center [65, 238] width 30 height 17
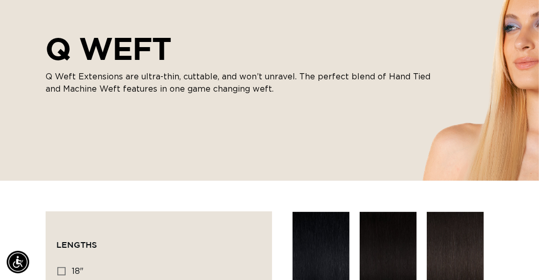
scroll to position [341, 0]
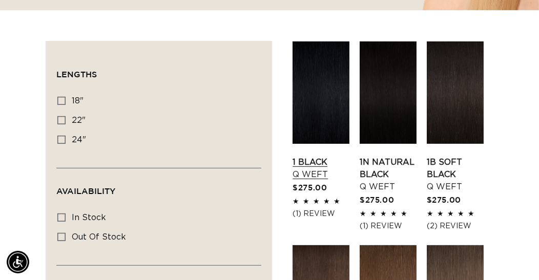
click at [324, 156] on link "1 Black Q Weft" at bounding box center [320, 168] width 57 height 25
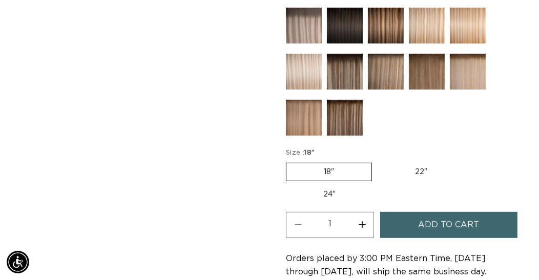
scroll to position [683, 0]
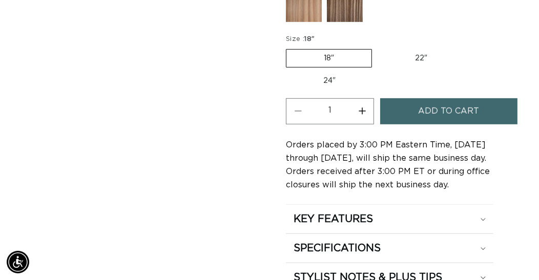
click at [431, 104] on span "Add to cart" at bounding box center [448, 111] width 61 height 26
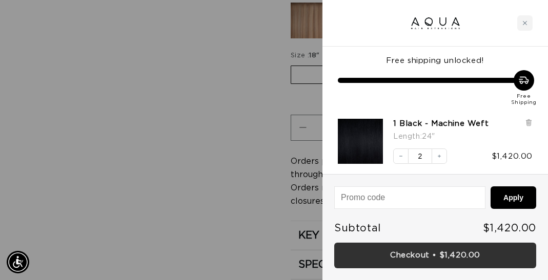
scroll to position [0, 950]
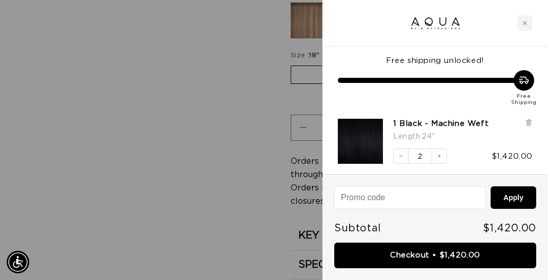
click at [460, 257] on link "Checkout • $1,420.00" at bounding box center [435, 256] width 202 height 26
